Goal: Register for event/course

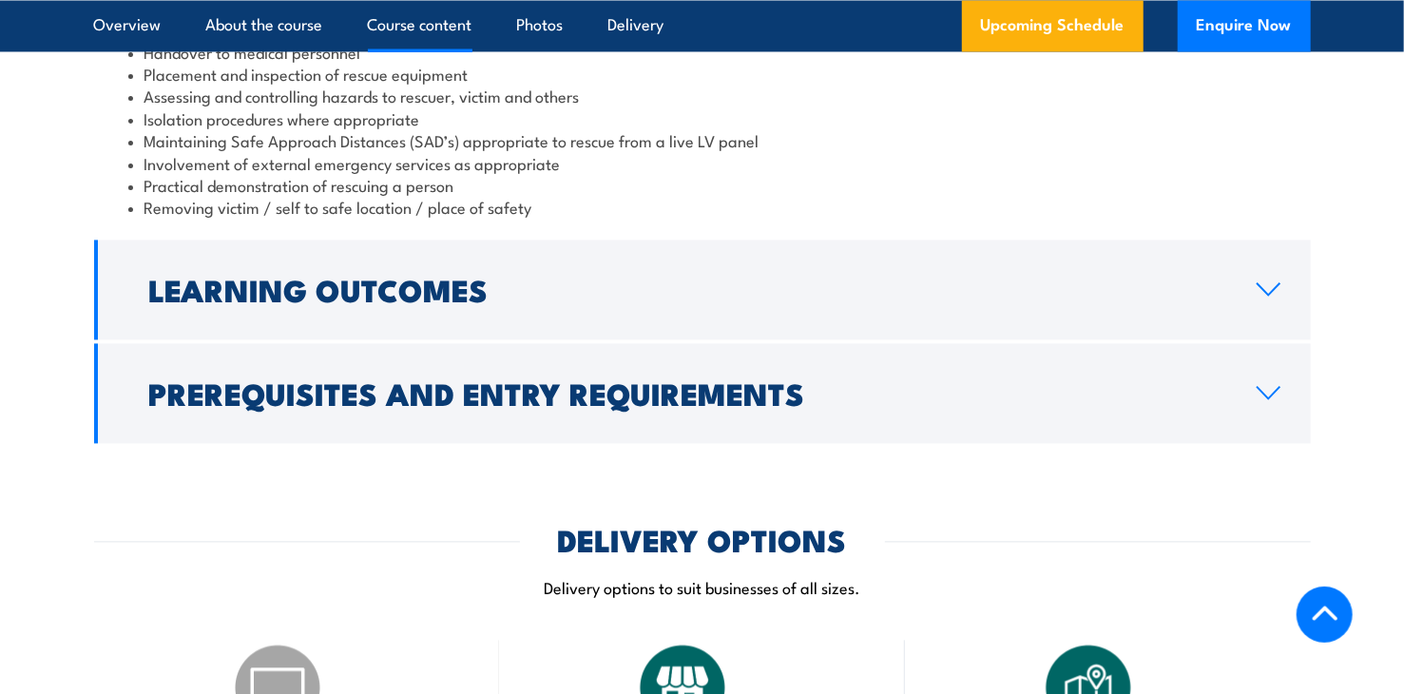
scroll to position [2567, 0]
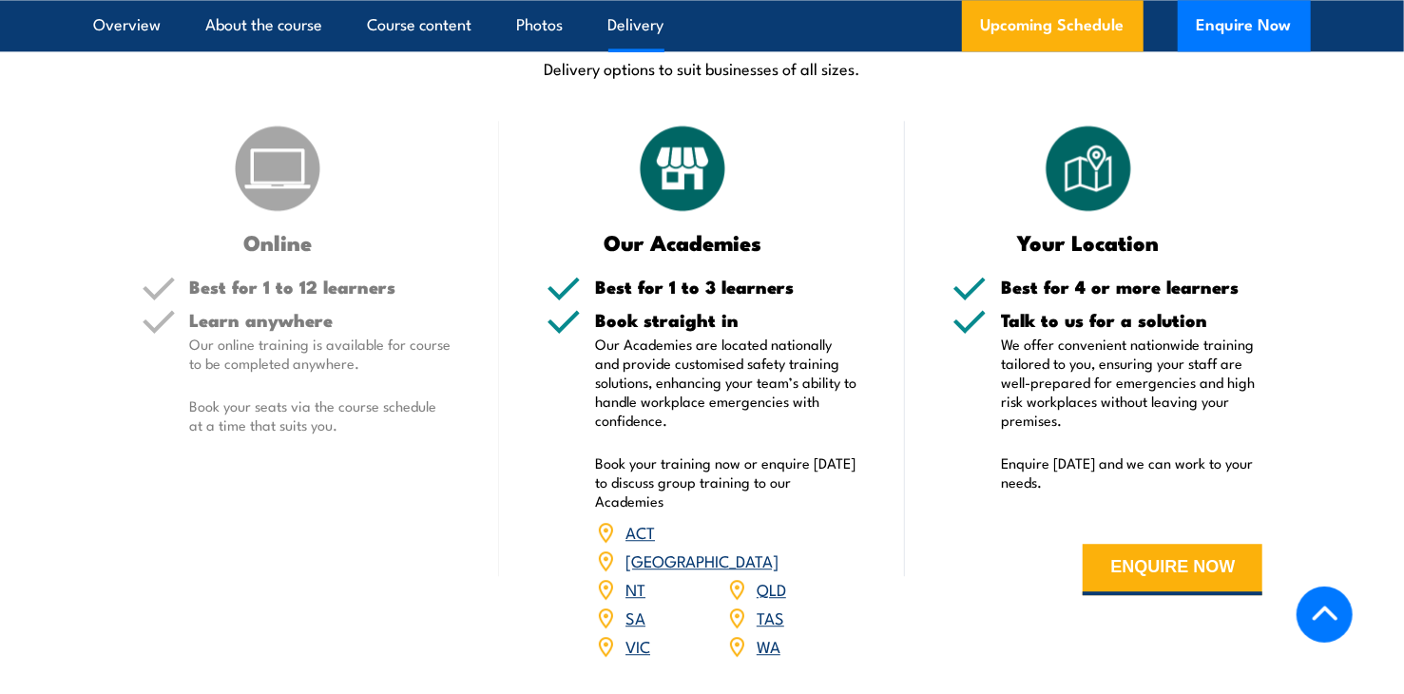
click at [641, 577] on link "NT" at bounding box center [635, 588] width 20 height 23
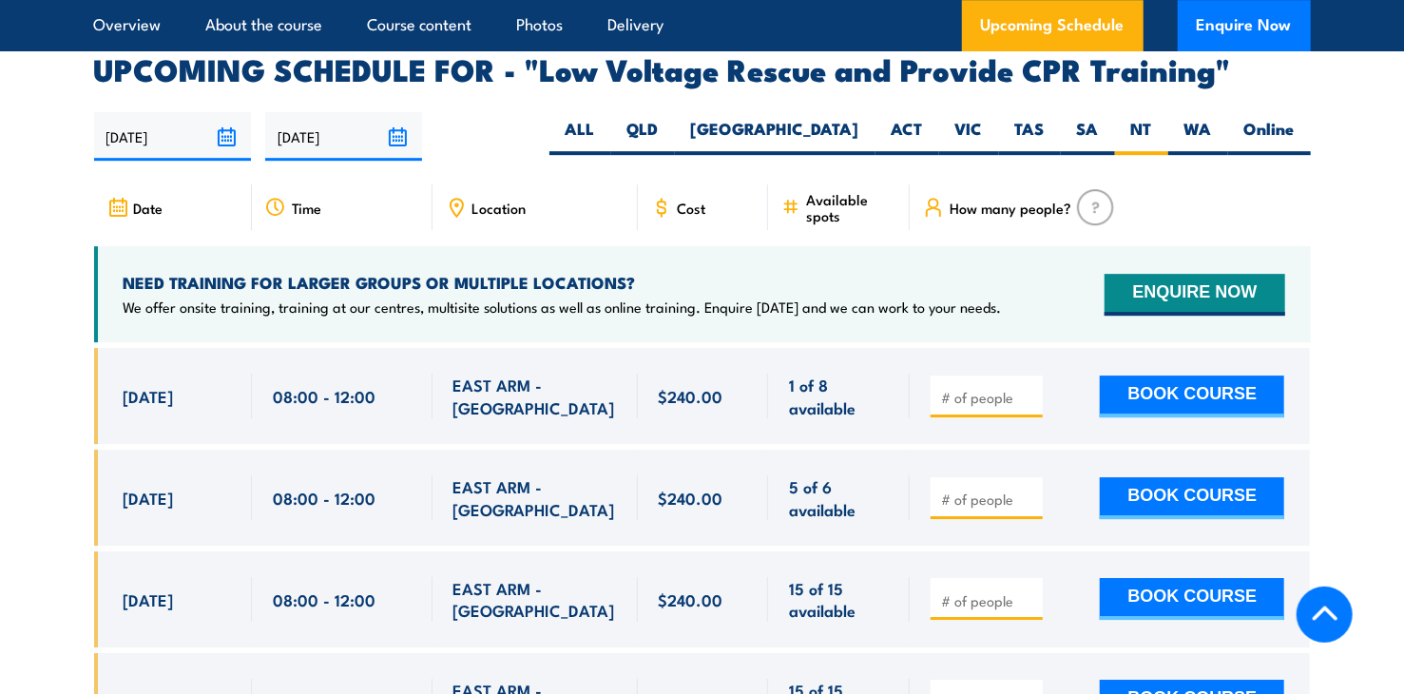
scroll to position [3279, 0]
drag, startPoint x: 135, startPoint y: 338, endPoint x: 448, endPoint y: 353, distance: 313.1
click at [448, 353] on div "[DATE] 08:00 - 08:00" at bounding box center [702, 396] width 1217 height 96
drag, startPoint x: 448, startPoint y: 353, endPoint x: 532, endPoint y: 348, distance: 84.7
click at [532, 374] on span "EAST ARM - [GEOGRAPHIC_DATA]" at bounding box center [535, 396] width 164 height 45
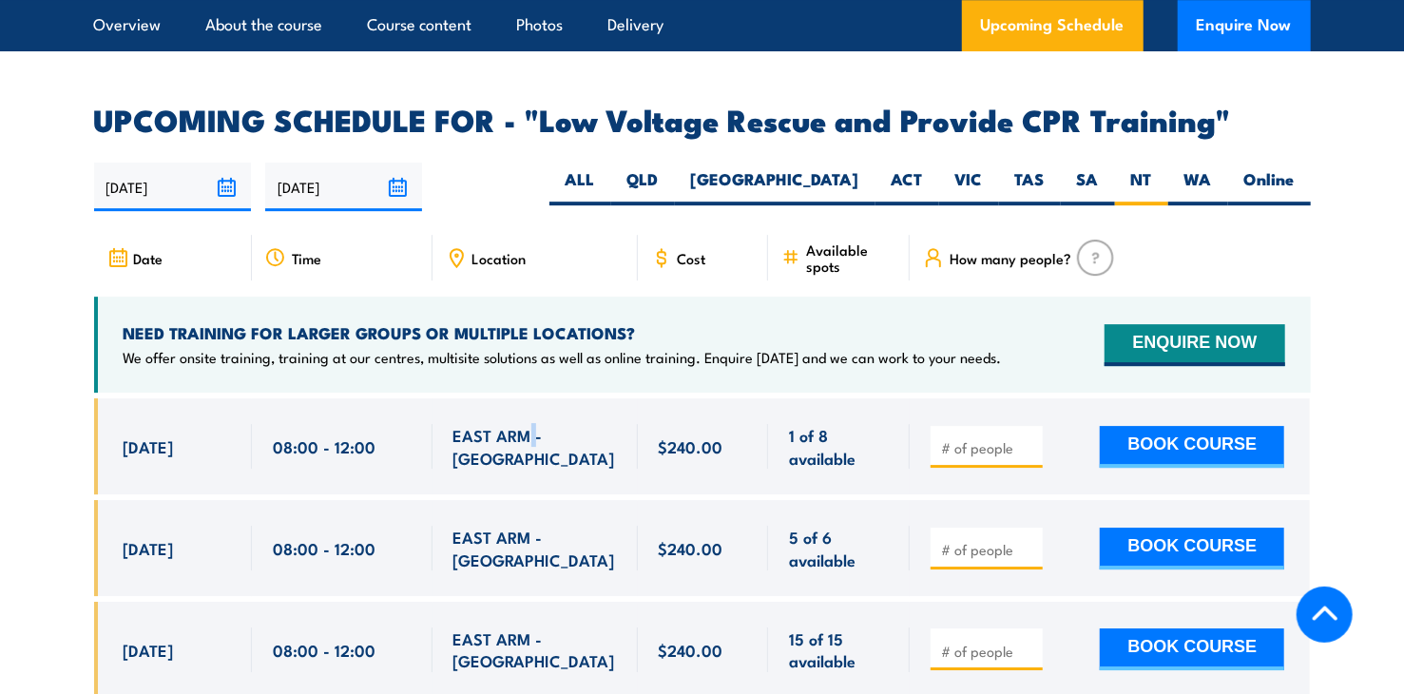
scroll to position [3184, 0]
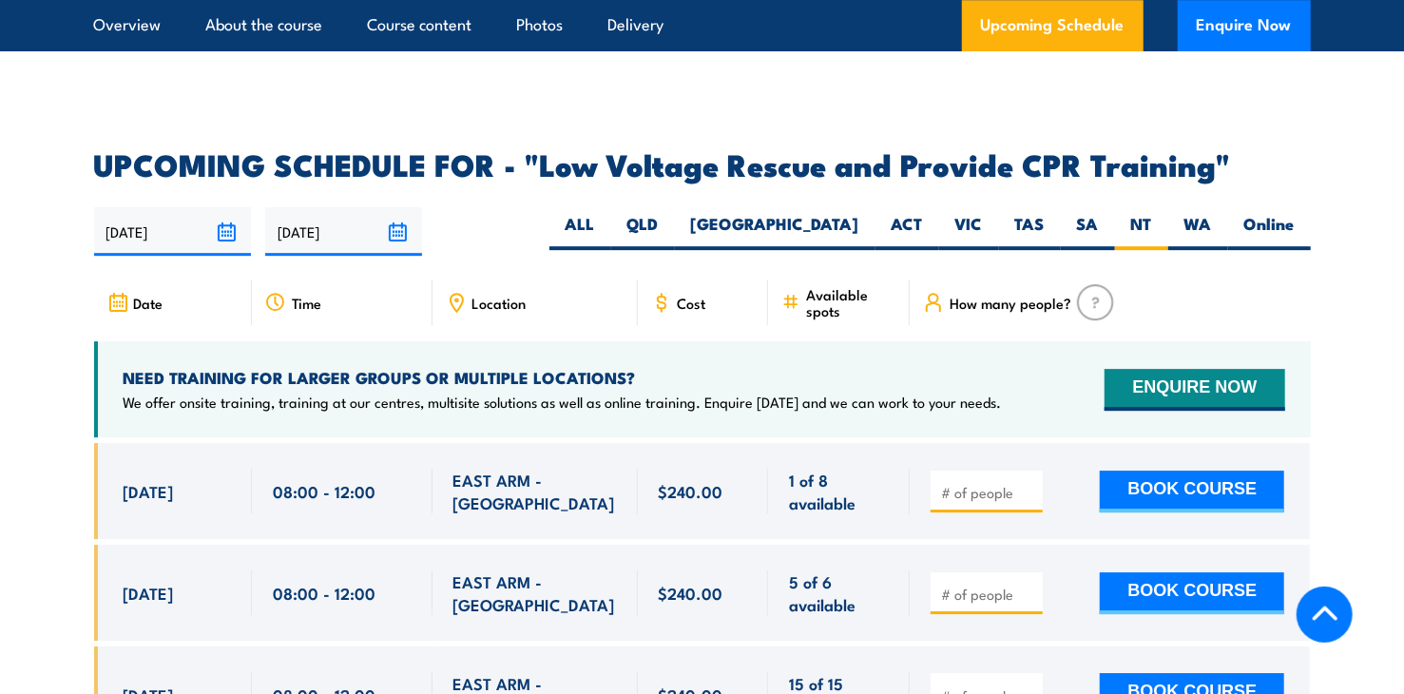
click at [841, 469] on span "1 of 8 available" at bounding box center [839, 491] width 100 height 45
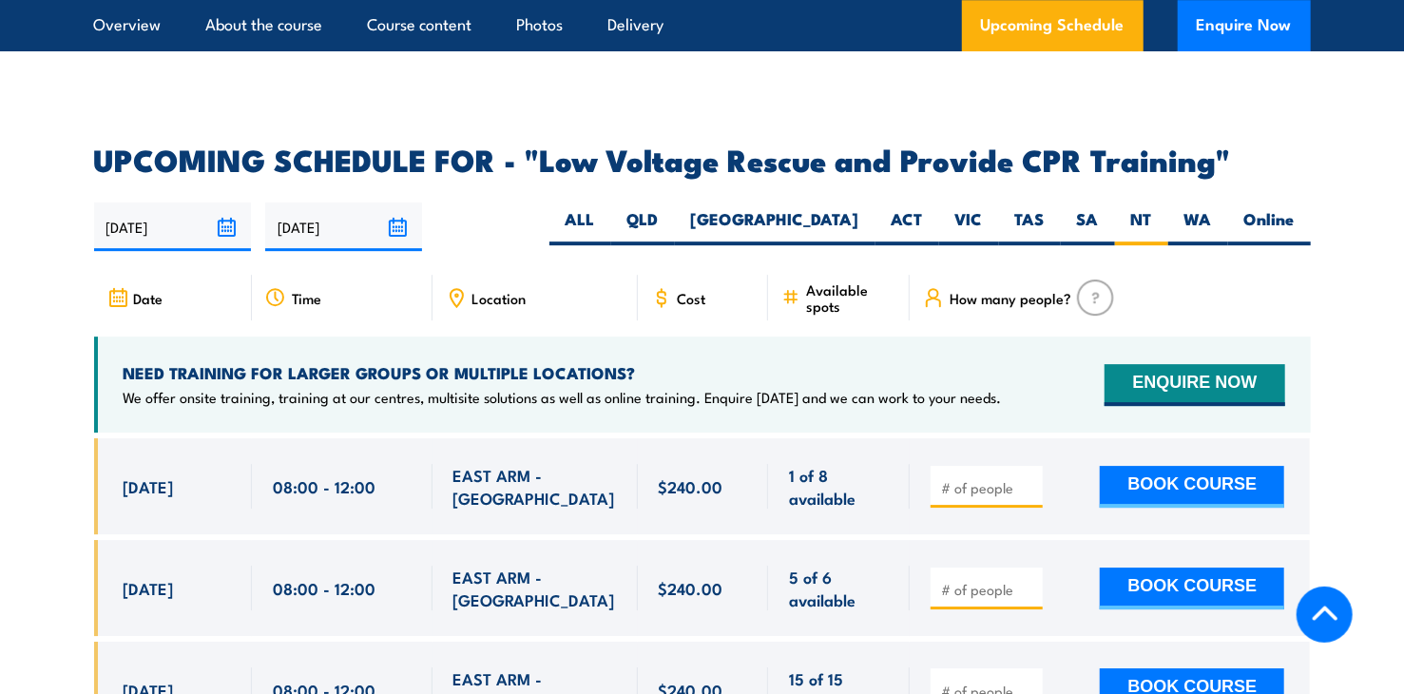
scroll to position [3279, 0]
